Goal: Book appointment/travel/reservation

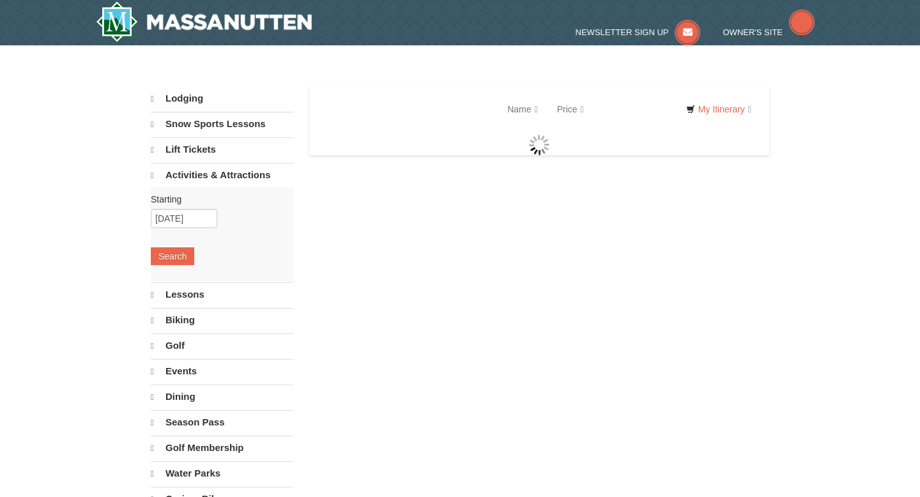
select select "10"
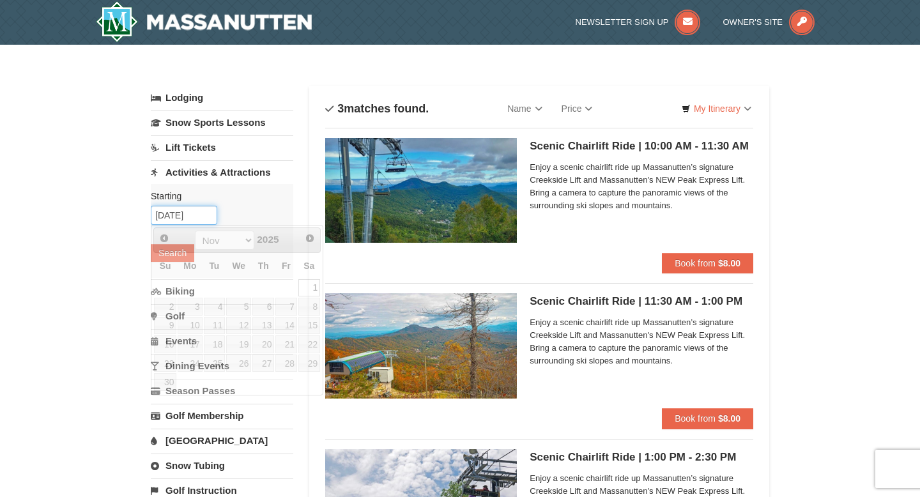
click at [204, 217] on input "[DATE]" at bounding box center [184, 215] width 66 height 19
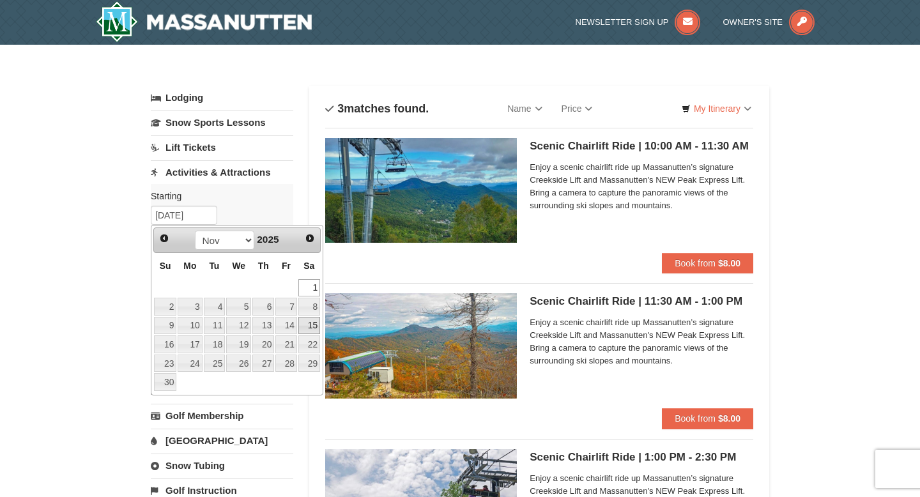
click at [314, 320] on link "15" at bounding box center [309, 326] width 22 height 18
type input "11/15/2025"
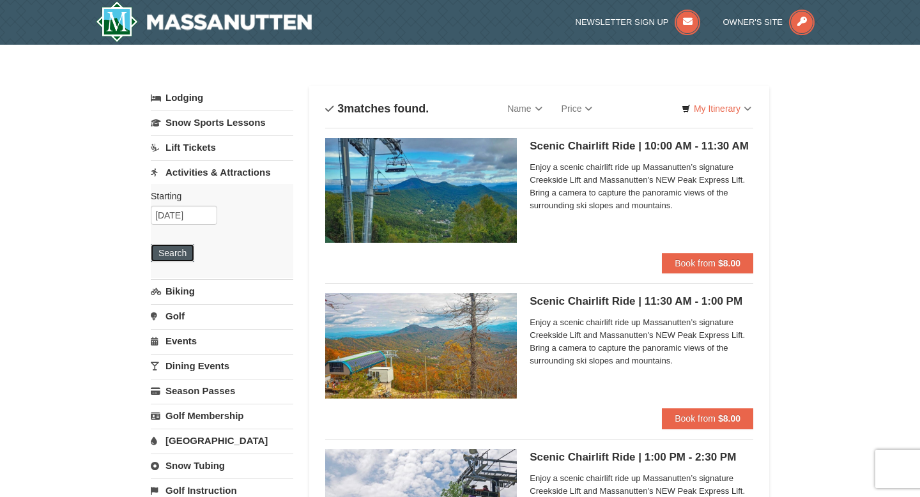
click at [184, 254] on button "Search" at bounding box center [172, 253] width 43 height 18
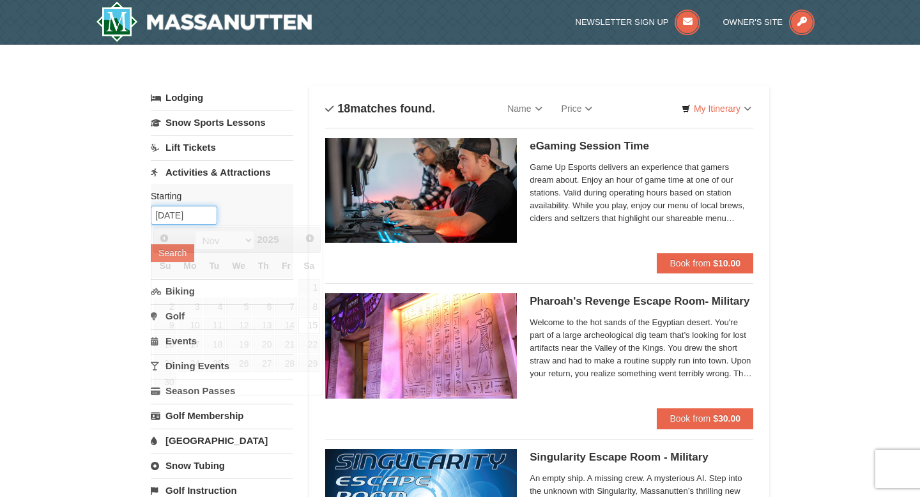
click at [199, 219] on input "11/15/2025" at bounding box center [184, 215] width 66 height 19
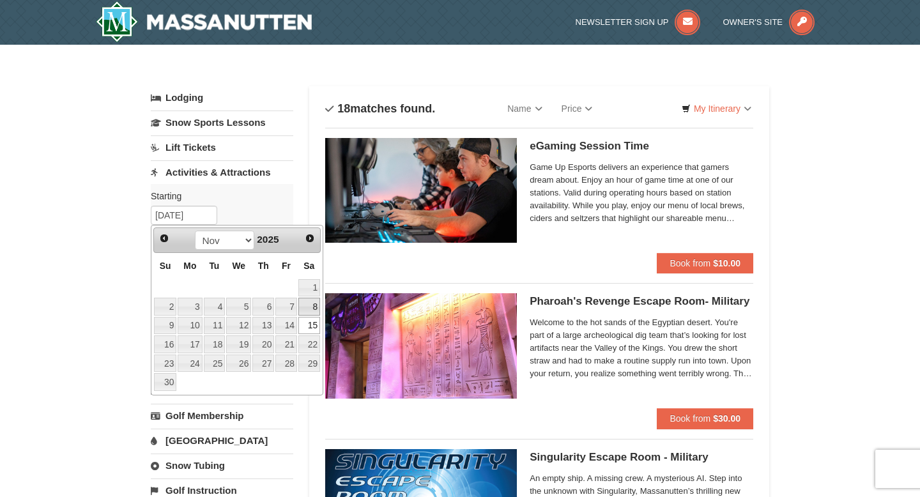
click at [307, 309] on link "8" at bounding box center [309, 307] width 22 height 18
type input "11/08/2025"
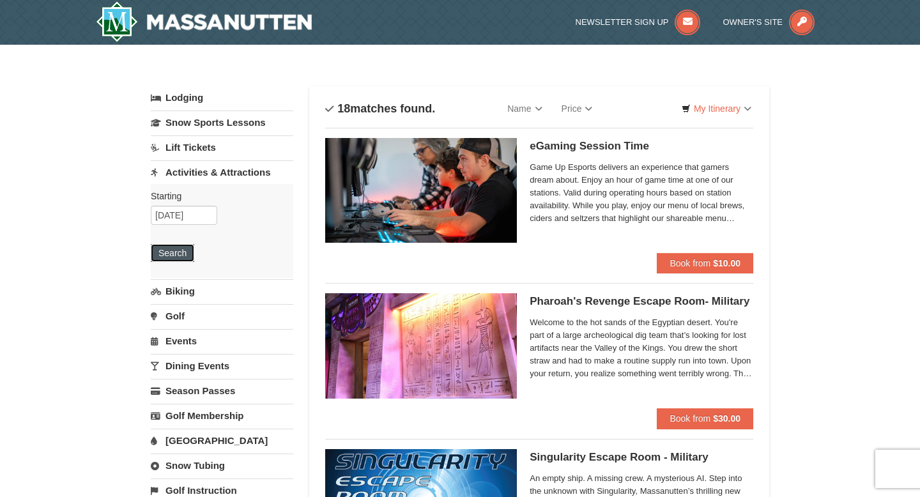
click at [176, 250] on button "Search" at bounding box center [172, 253] width 43 height 18
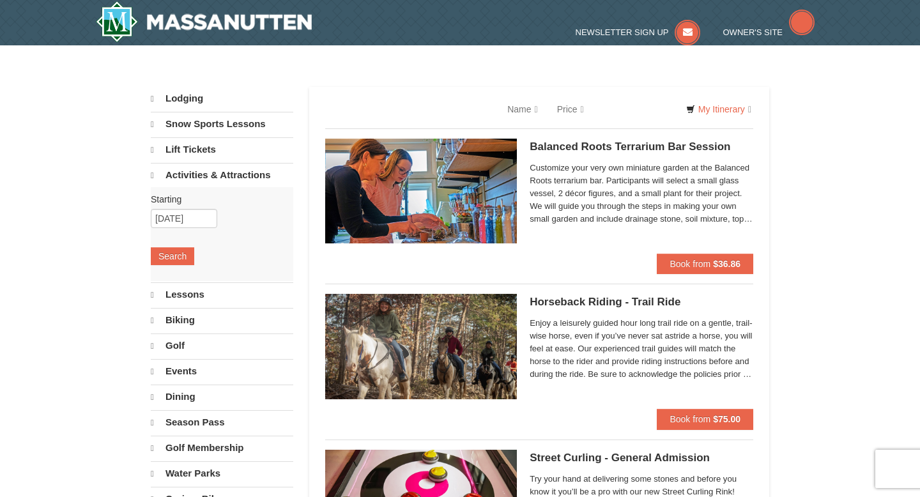
select select "10"
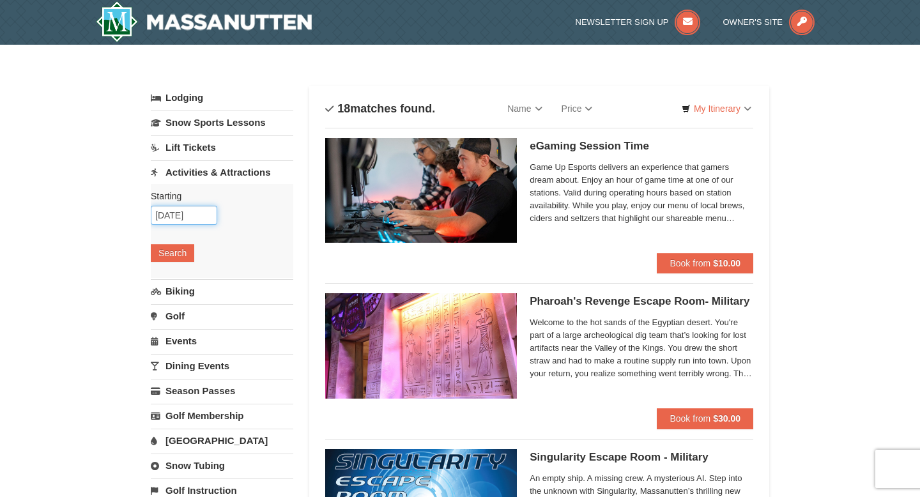
click at [187, 217] on input "11/08/2025" at bounding box center [184, 215] width 66 height 19
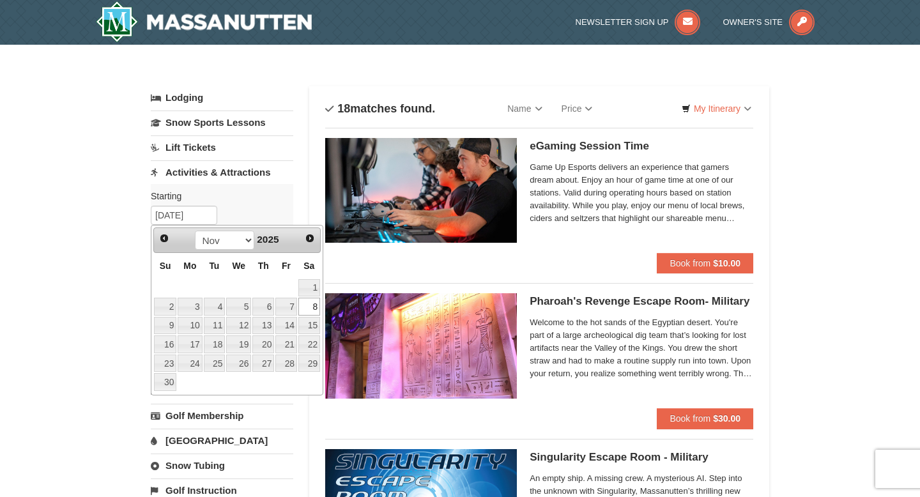
click at [316, 274] on th "Sa" at bounding box center [309, 265] width 23 height 25
click at [313, 279] on link "1" at bounding box center [309, 288] width 22 height 18
type input "[DATE]"
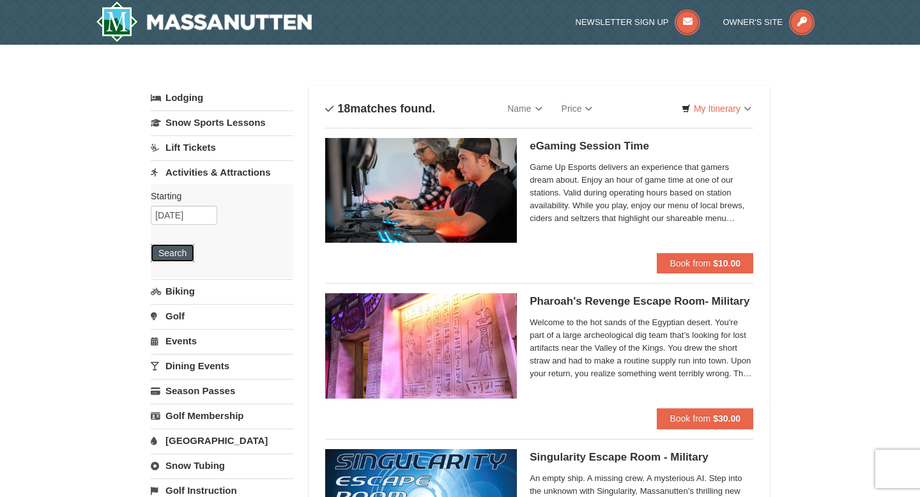
click at [185, 246] on button "Search" at bounding box center [172, 253] width 43 height 18
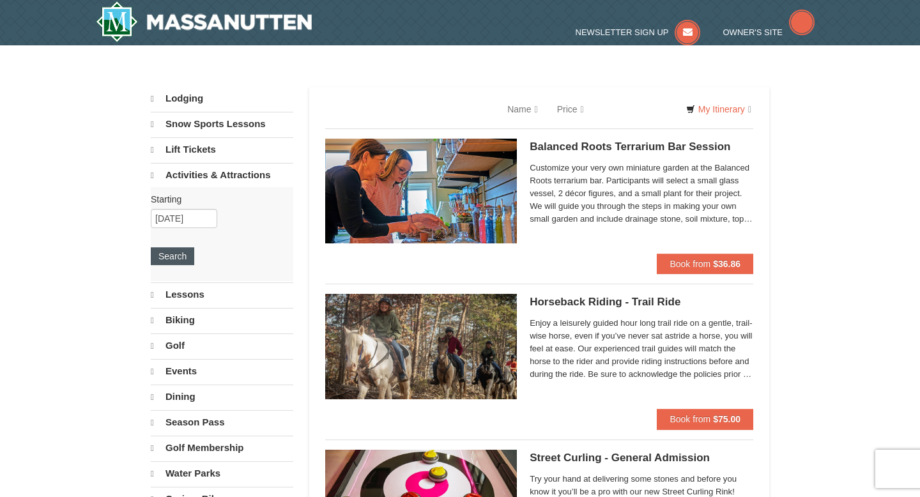
select select "10"
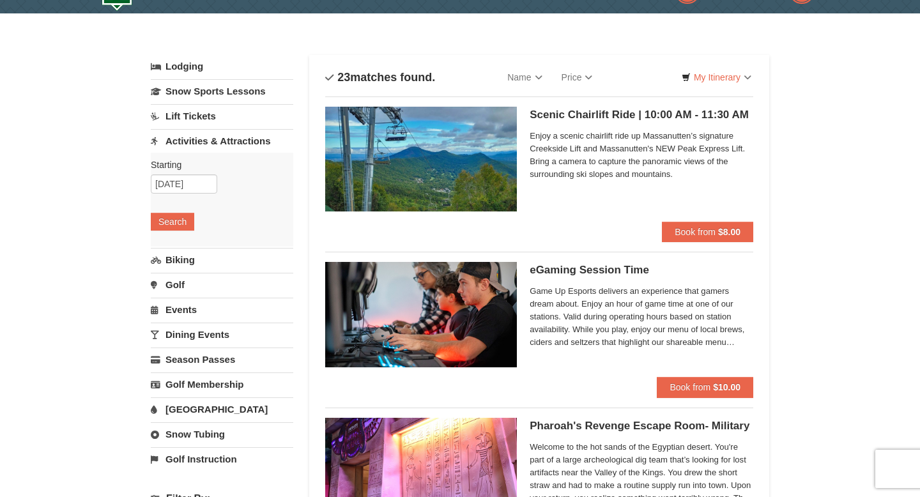
scroll to position [54, 0]
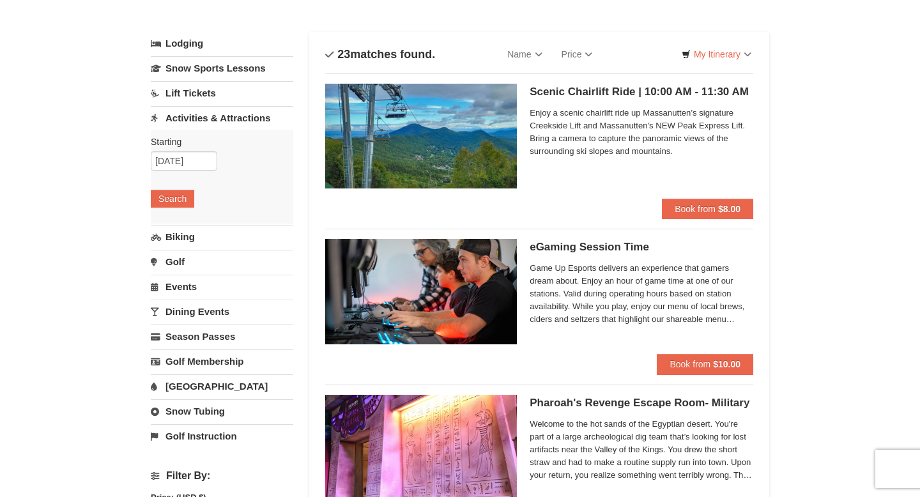
drag, startPoint x: 445, startPoint y: 54, endPoint x: 439, endPoint y: 54, distance: 6.4
click at [172, 162] on input "11/01/2025" at bounding box center [184, 160] width 66 height 19
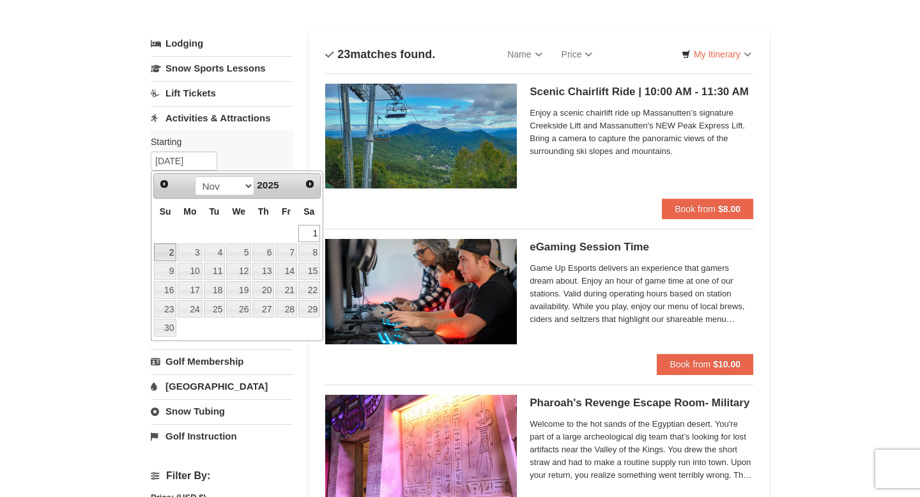
click at [167, 258] on link "2" at bounding box center [165, 252] width 22 height 18
type input "[DATE]"
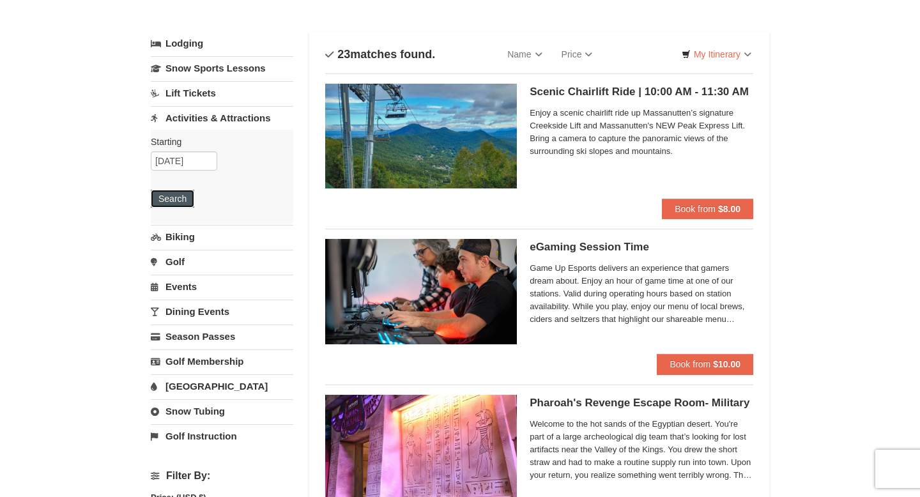
click at [186, 200] on button "Search" at bounding box center [172, 199] width 43 height 18
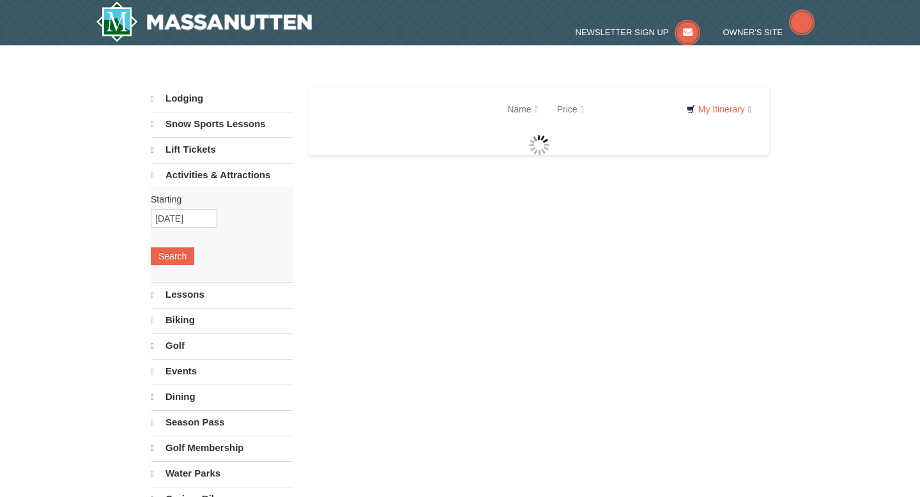
select select "10"
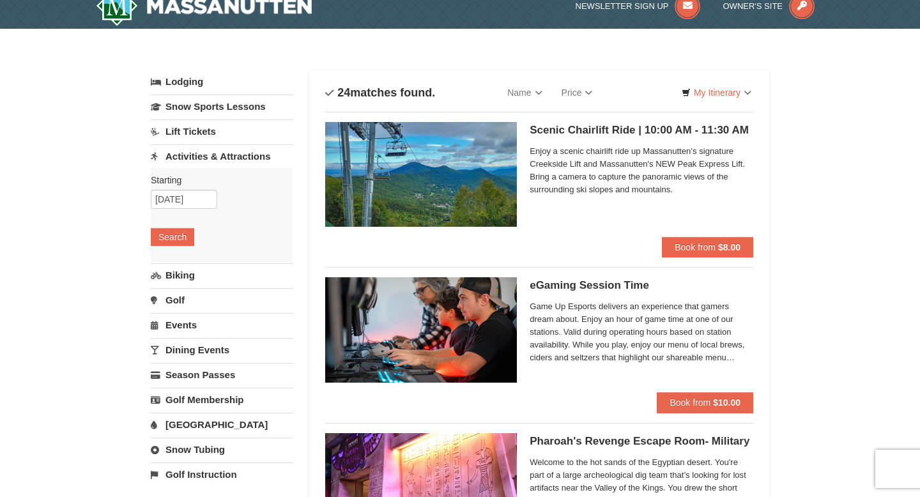
scroll to position [24, 0]
